Goal: Task Accomplishment & Management: Manage account settings

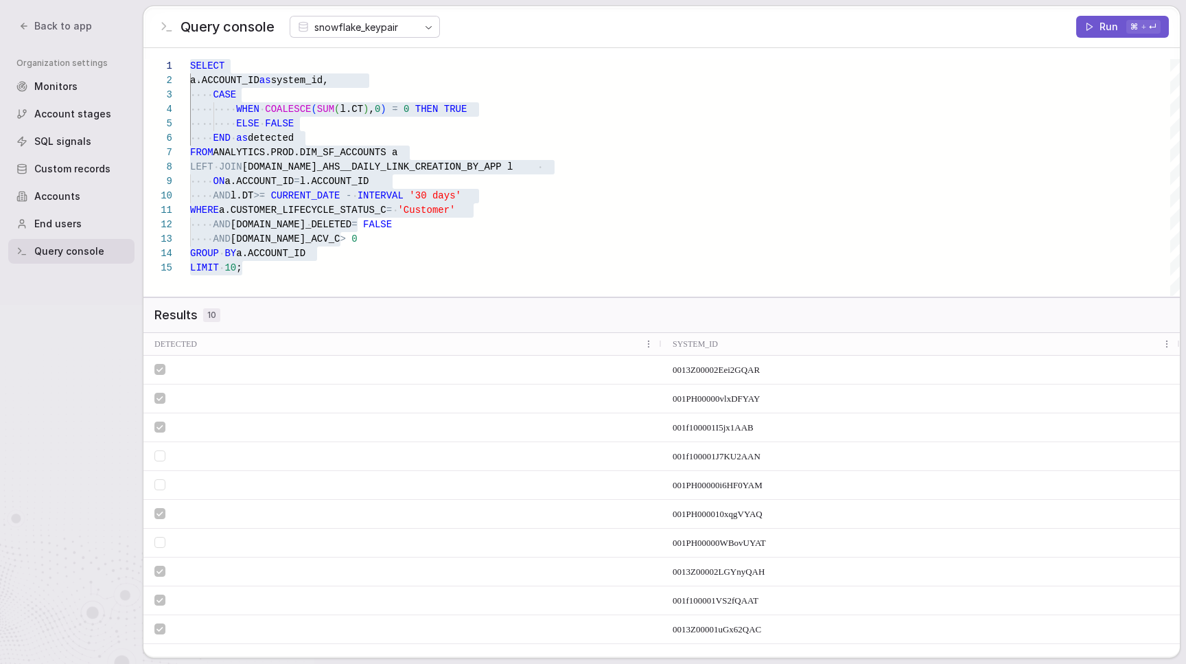
click at [49, 167] on span "Custom records" at bounding box center [72, 169] width 76 height 14
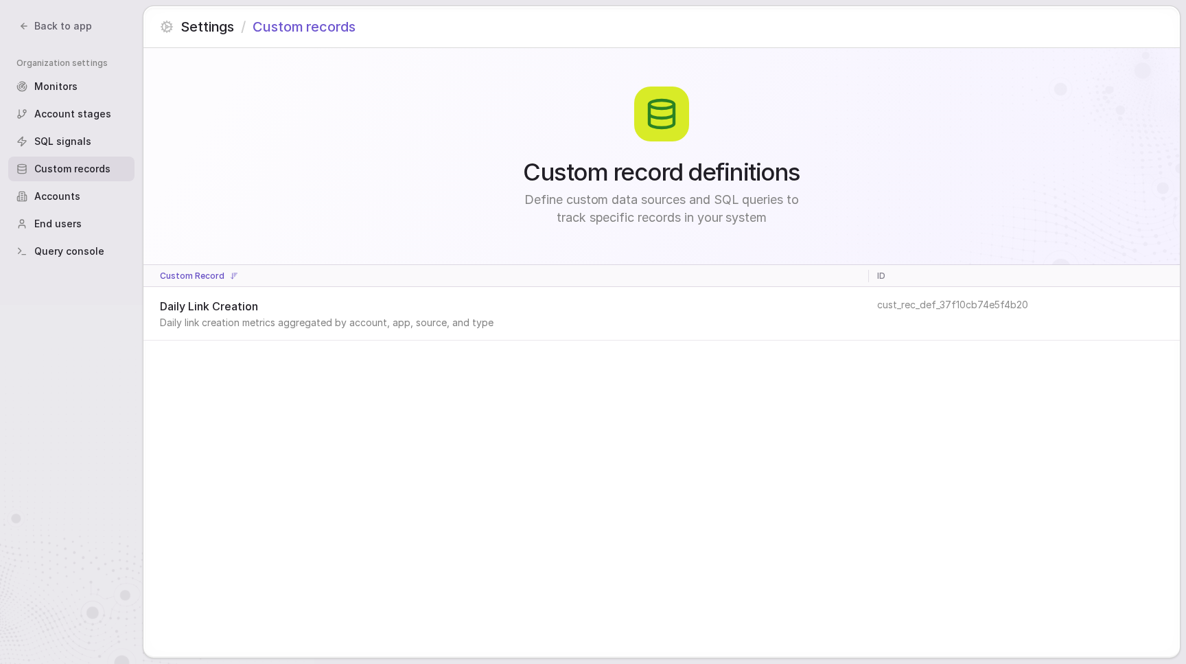
click at [364, 336] on td "Daily Link Creation Daily link creation metrics aggregated by account, app, sou…" at bounding box center [506, 314] width 726 height 54
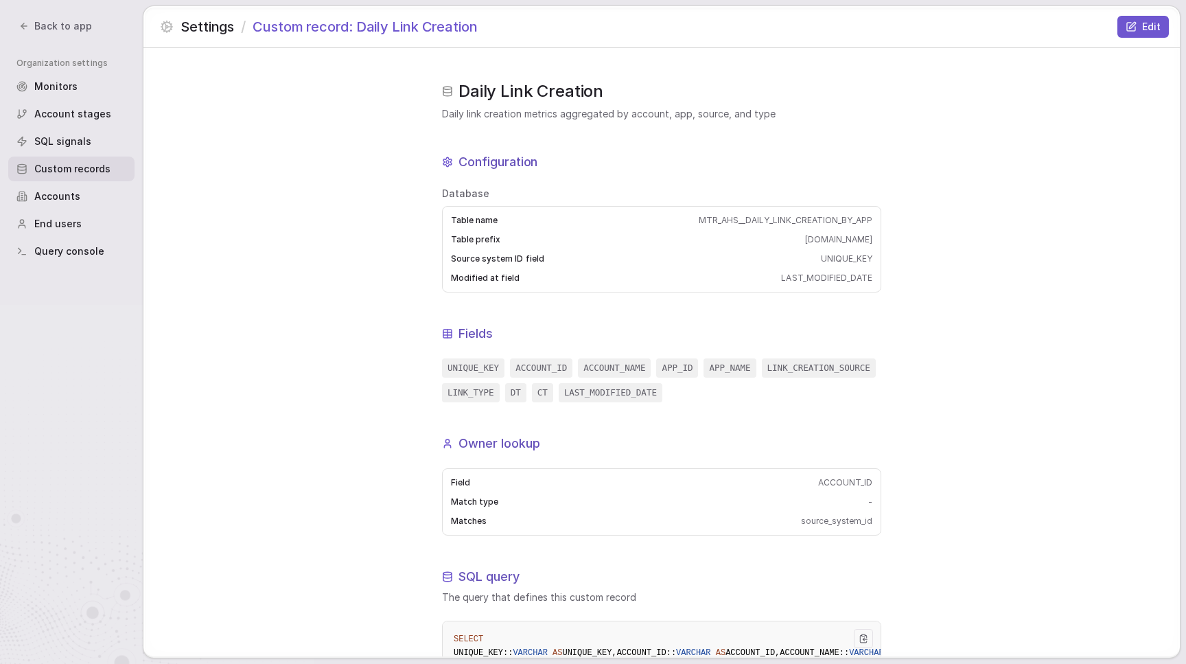
click at [1164, 25] on button "Edit" at bounding box center [1143, 27] width 51 height 22
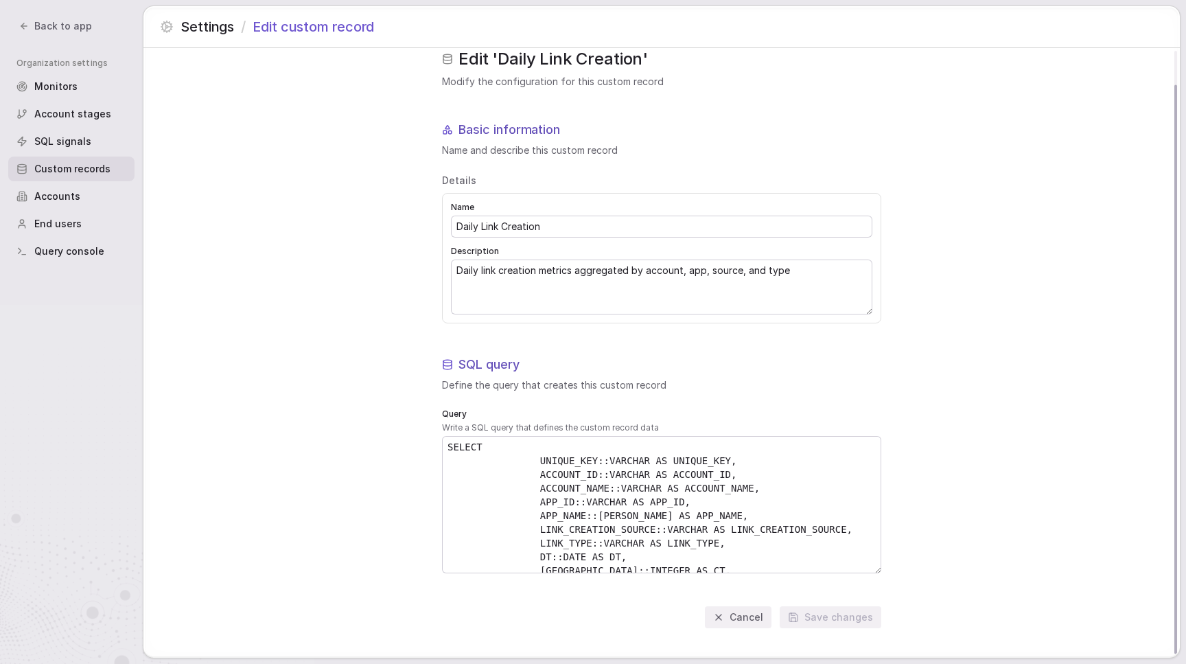
scroll to position [36, 0]
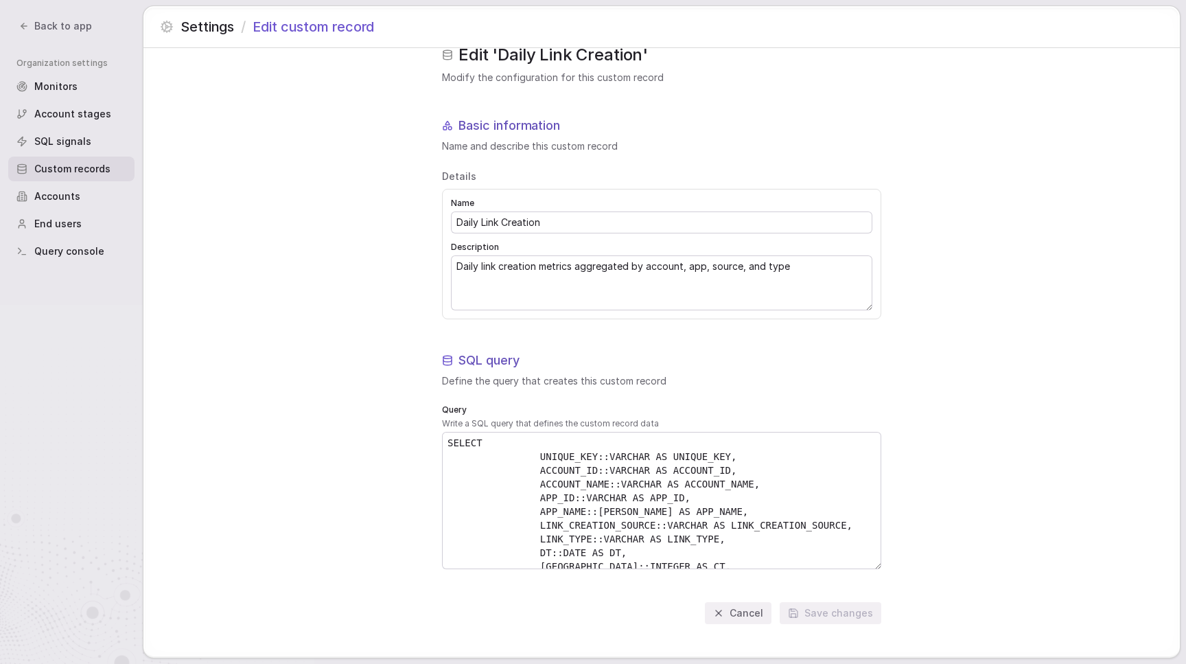
click at [657, 472] on textarea "SELECT UNIQUE_KEY::VARCHAR AS UNIQUE_KEY, ACCOUNT_ID::VARCHAR AS ACCOUNT_ID, AC…" at bounding box center [662, 500] width 438 height 136
click at [610, 261] on textarea "Daily link creation metrics aggregated by account, app, source, and type" at bounding box center [662, 283] width 420 height 54
paste textarea "showing the volume of Branch deep links created, aggregated by account, app, cr…"
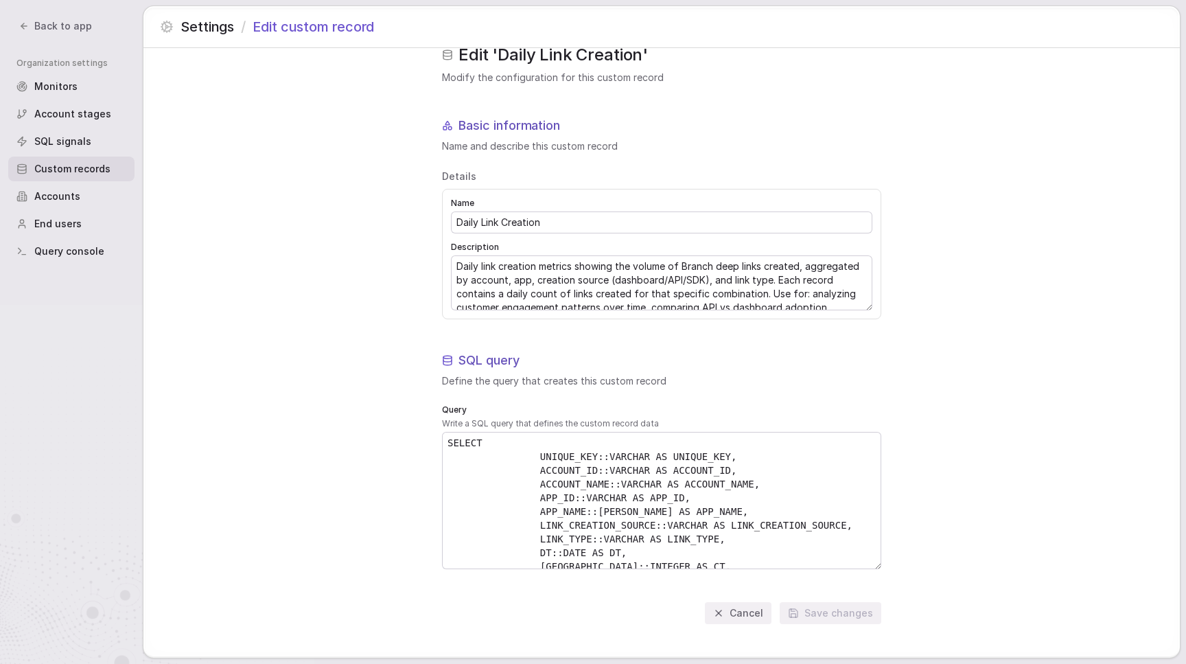
scroll to position [45, 0]
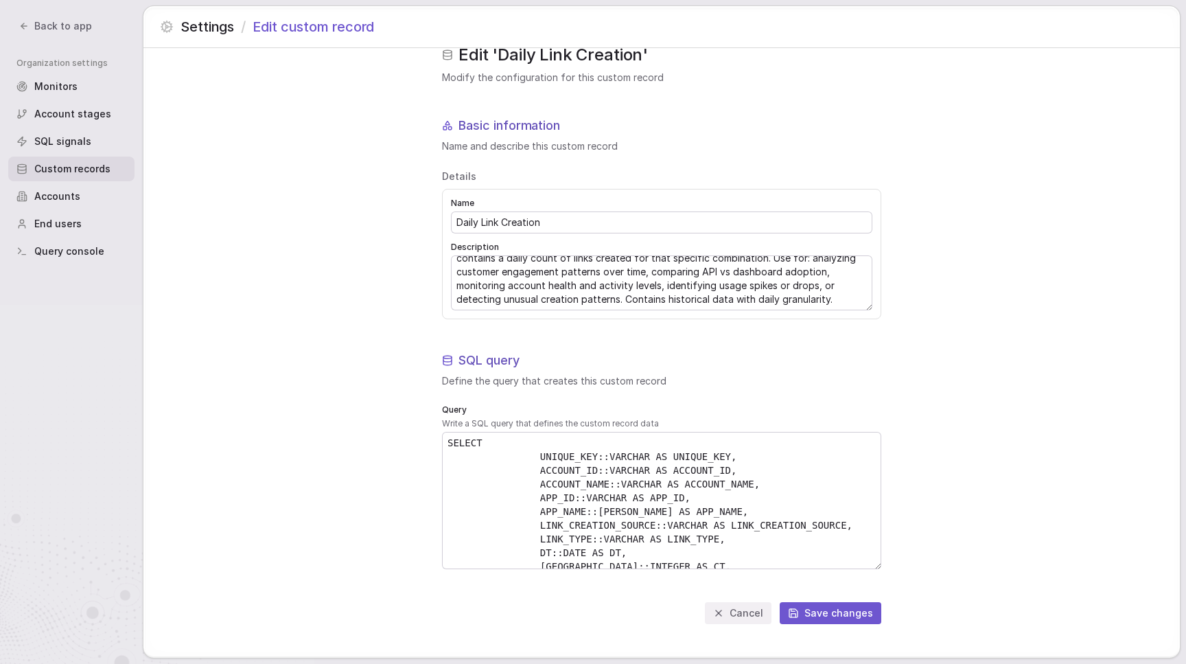
type textarea "Daily link creation metrics showing the volume of Branch deep links created, ag…"
click at [828, 612] on button "Save changes" at bounding box center [831, 613] width 102 height 22
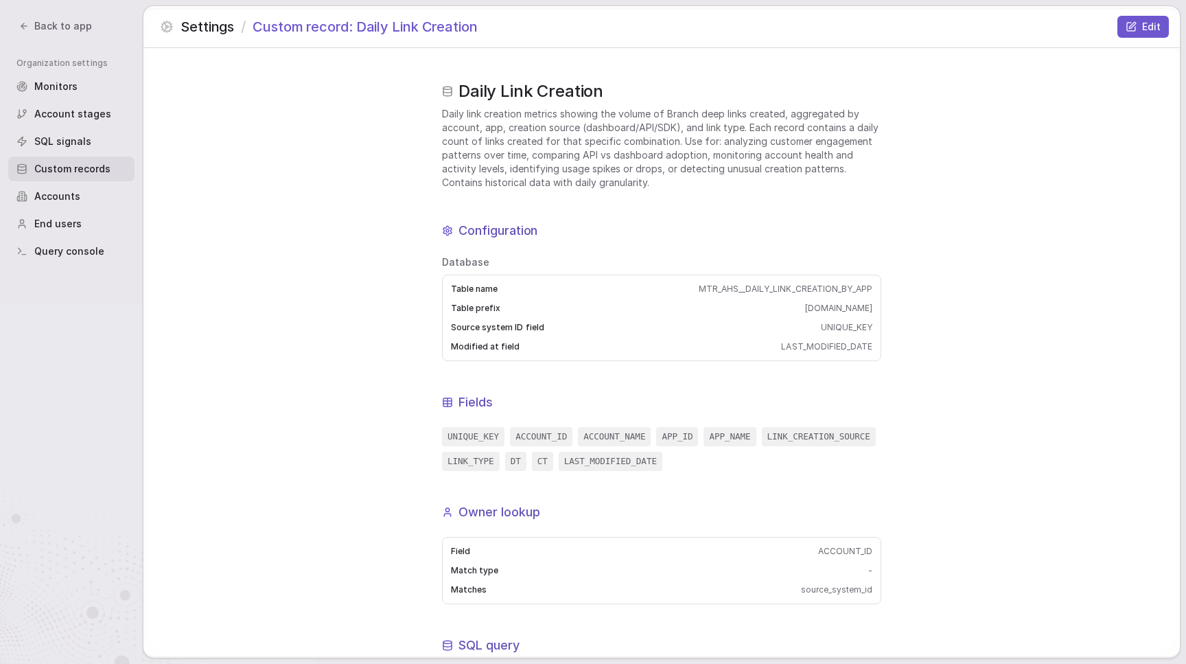
click at [1158, 30] on button "Edit" at bounding box center [1143, 27] width 51 height 22
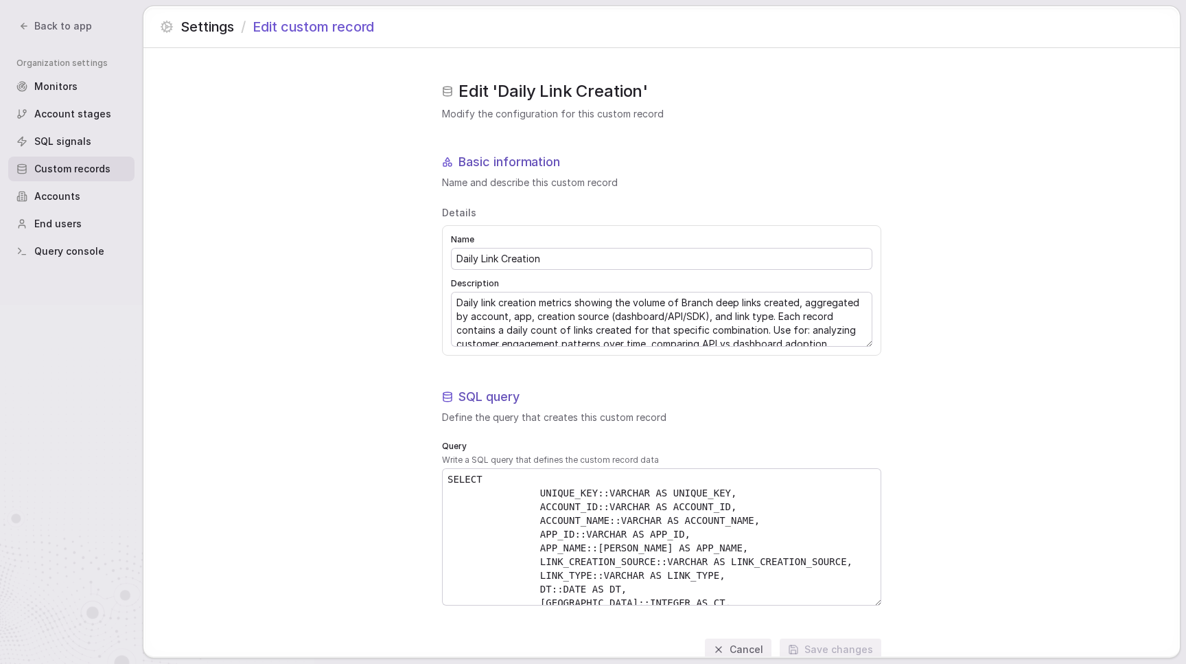
click at [672, 262] on input "Daily Link Creation" at bounding box center [662, 258] width 420 height 21
type input "Link creation activity (daily)"
click at [863, 649] on button "Save changes" at bounding box center [831, 649] width 102 height 22
